Goal: Information Seeking & Learning: Learn about a topic

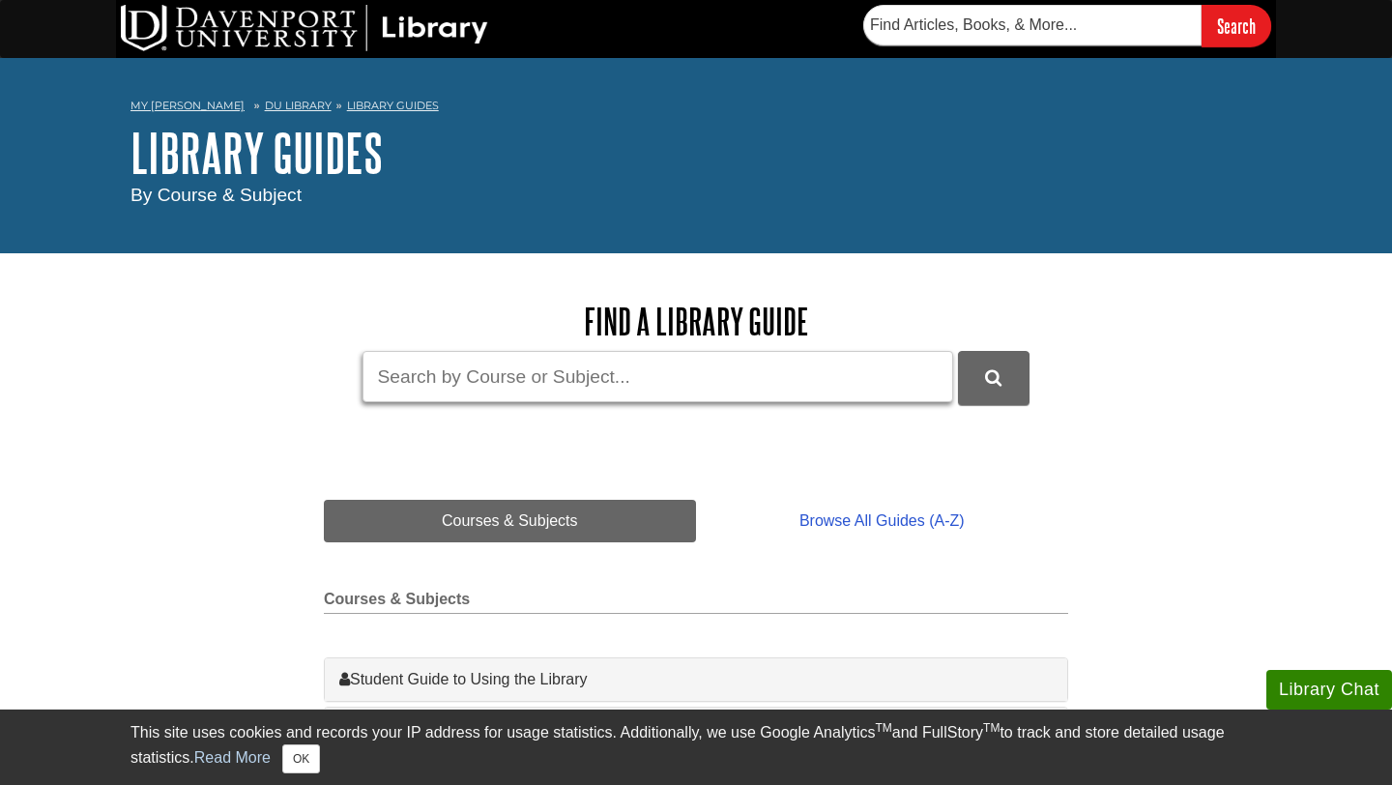
click at [490, 392] on input "Guide Search Terms" at bounding box center [658, 376] width 591 height 51
click at [958, 351] on button "DU Library Guides Search" at bounding box center [994, 377] width 72 height 53
type input "management foundations 211"
click at [958, 351] on button "DU Library Guides Search" at bounding box center [994, 377] width 72 height 53
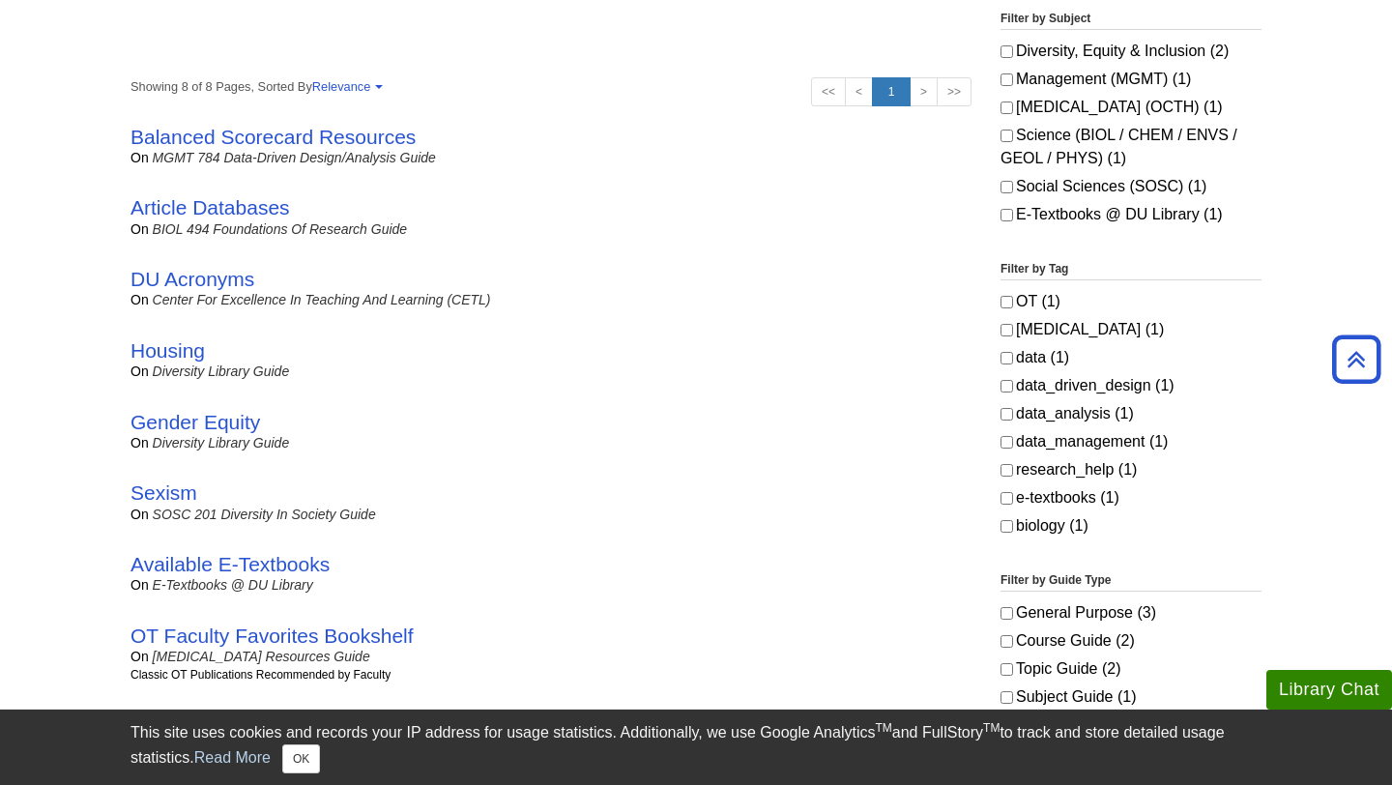
scroll to position [372, 0]
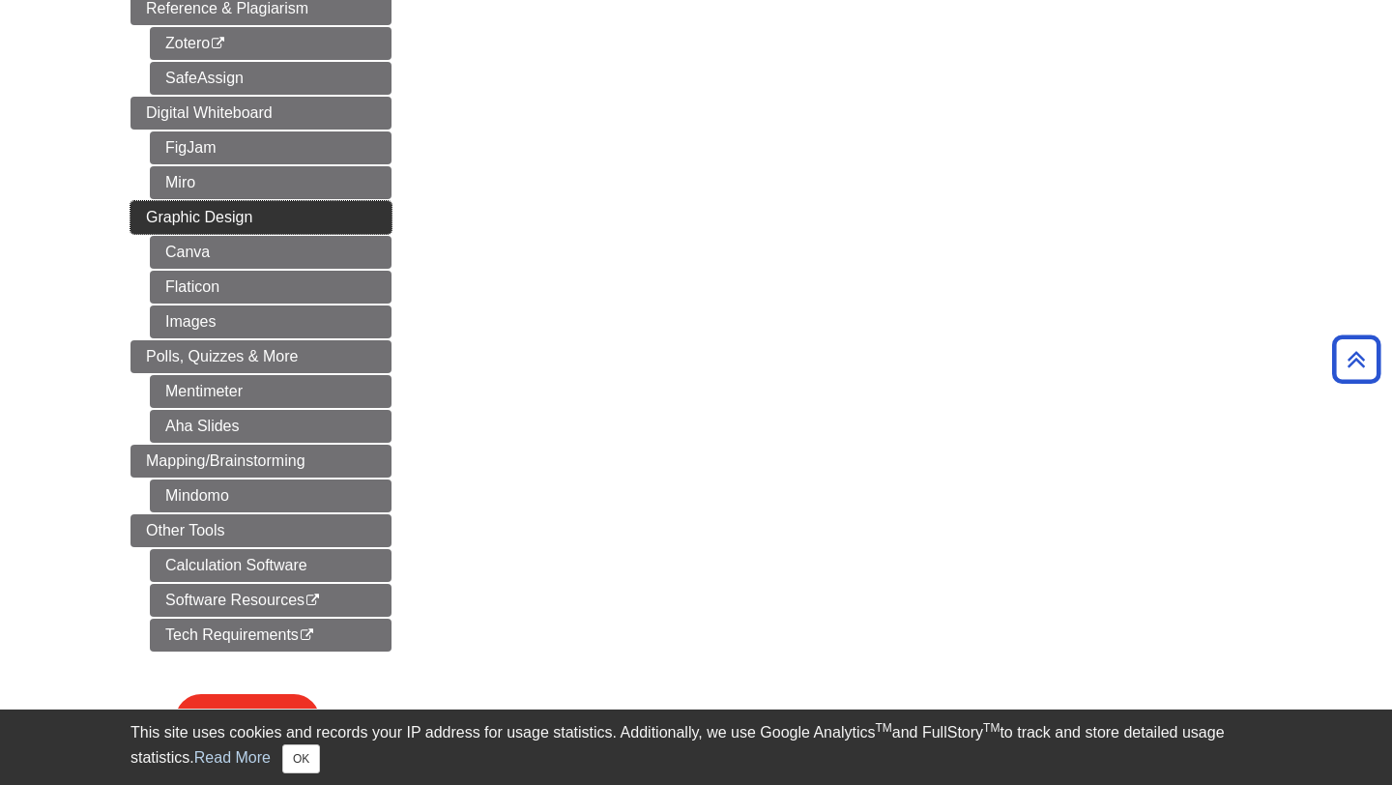
scroll to position [807, 0]
